Goal: Task Accomplishment & Management: Check status

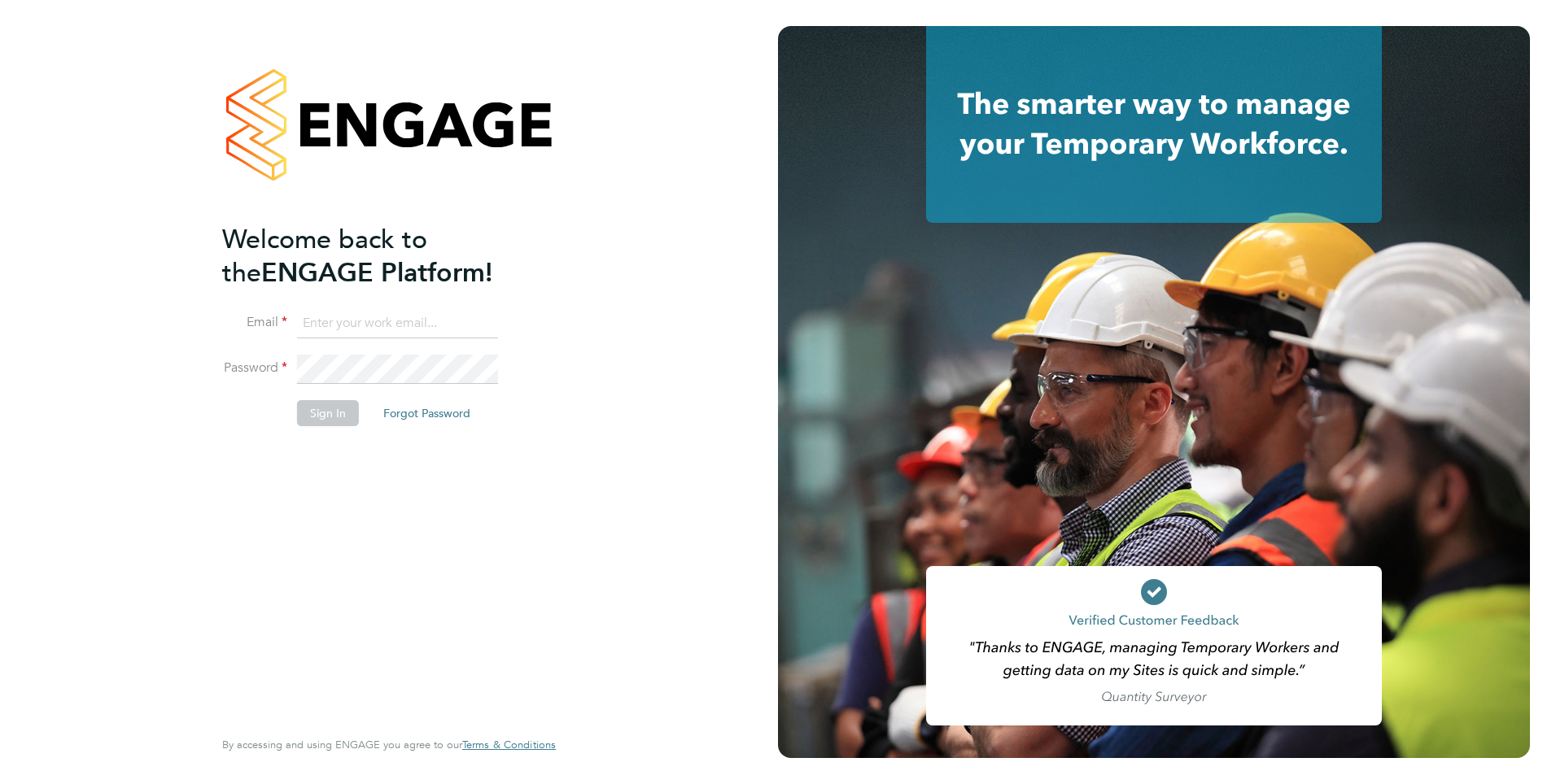
click at [324, 322] on input at bounding box center [398, 323] width 201 height 29
type input "rachel.johnson@ncclondon.ac.uk"
click at [332, 411] on button "Sign In" at bounding box center [328, 413] width 62 height 26
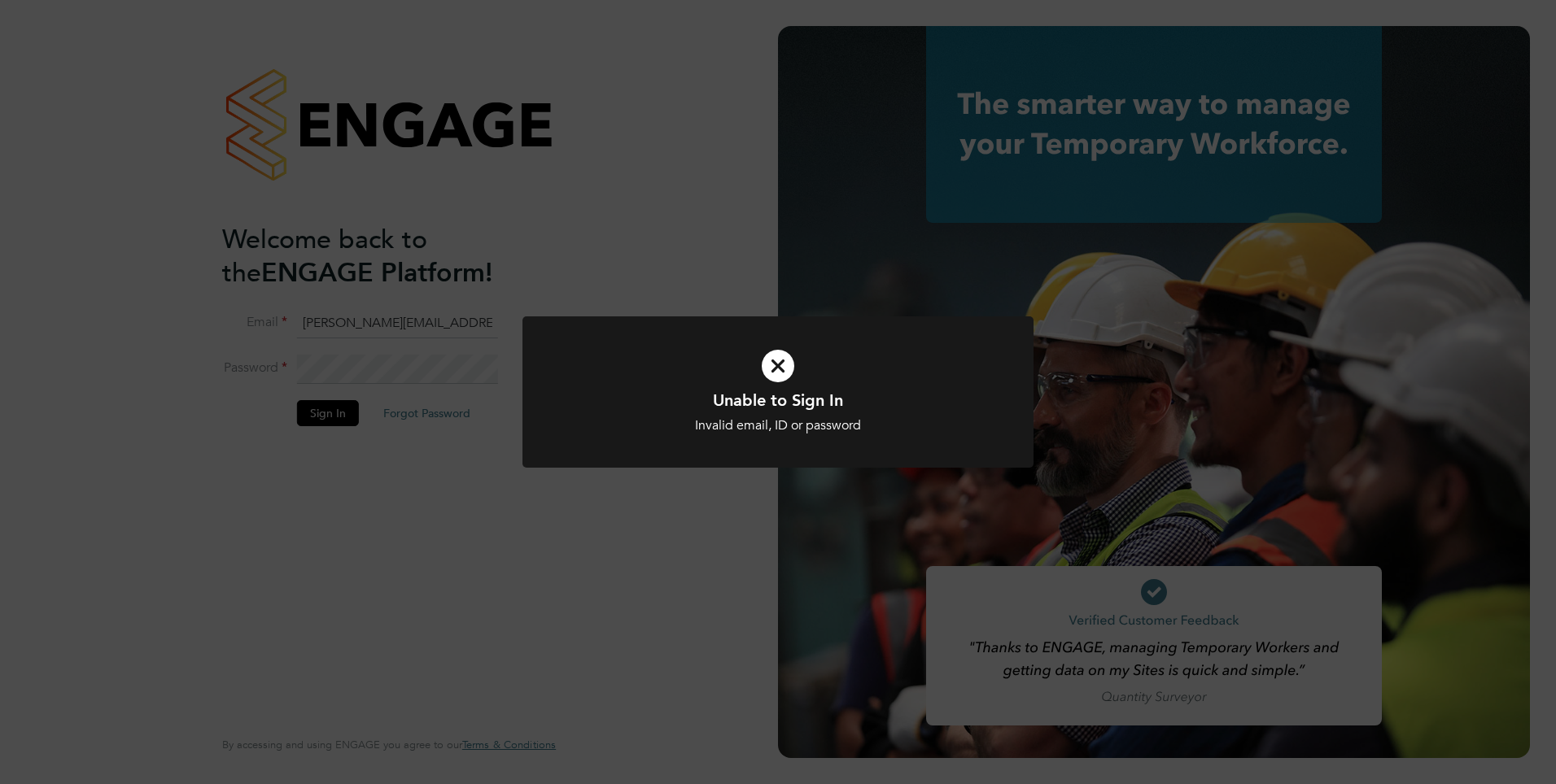
click at [771, 368] on icon at bounding box center [777, 366] width 423 height 63
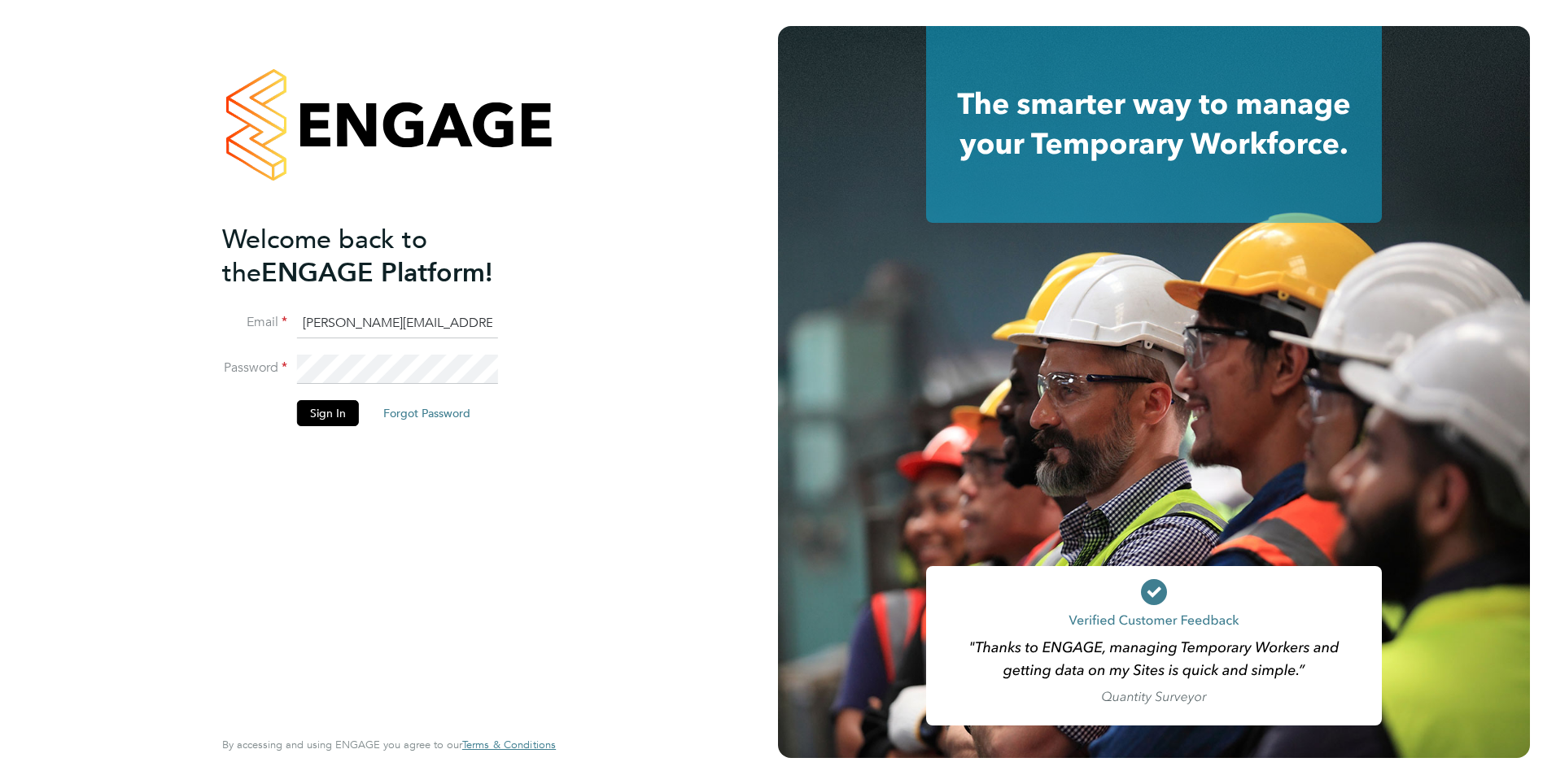
click at [139, 337] on div "Welcome back to the ENGAGE Platform! Email rachel.johnson@ncclondon.ac.uk Passw…" at bounding box center [389, 392] width 778 height 784
click at [320, 417] on button "Sign In" at bounding box center [328, 413] width 62 height 26
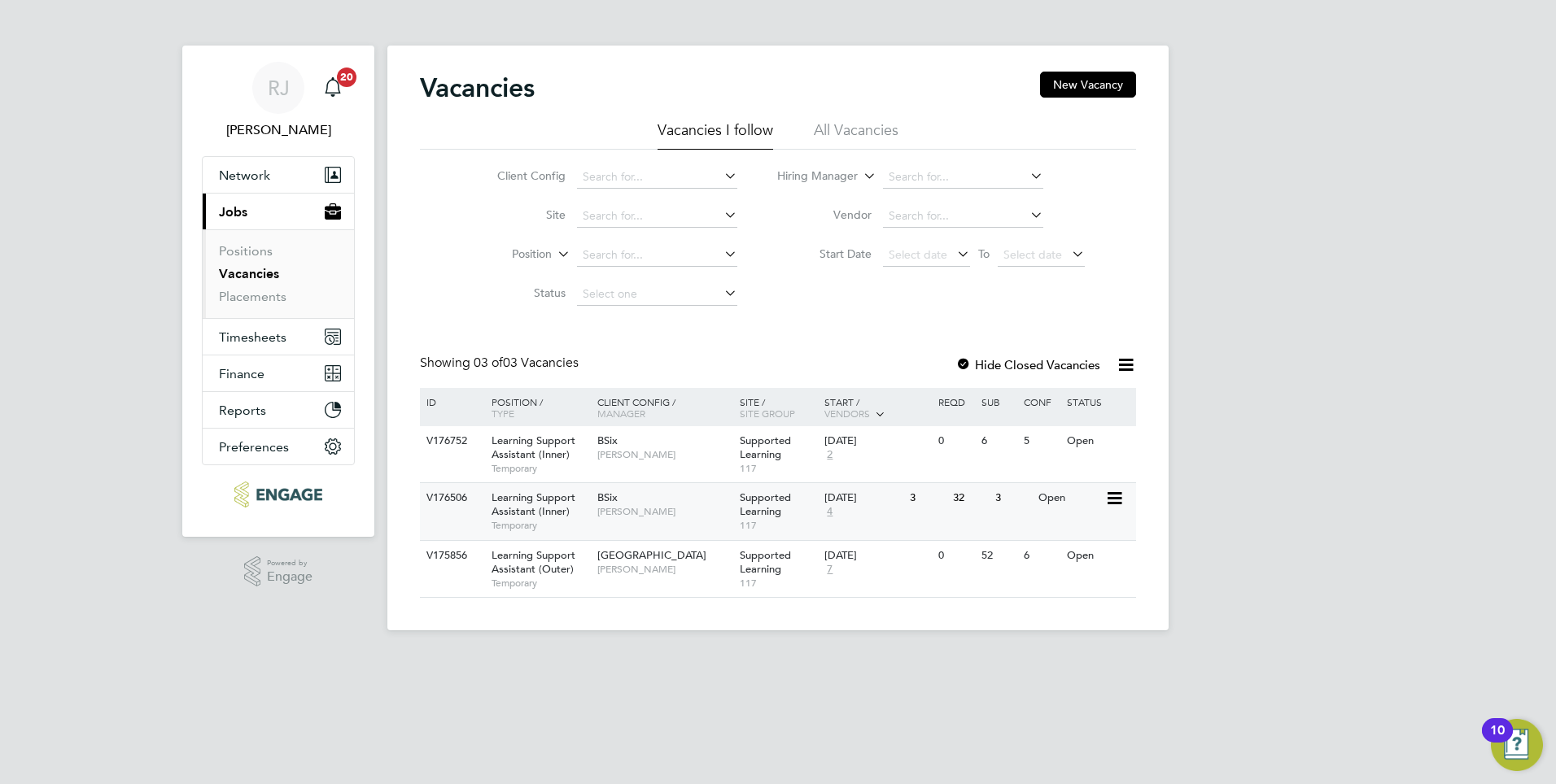
click at [848, 505] on div "[DATE]" at bounding box center [863, 498] width 78 height 14
click at [853, 440] on div "[DATE]" at bounding box center [863, 440] width 78 height 14
click at [841, 438] on div "[DATE]" at bounding box center [863, 440] width 78 height 14
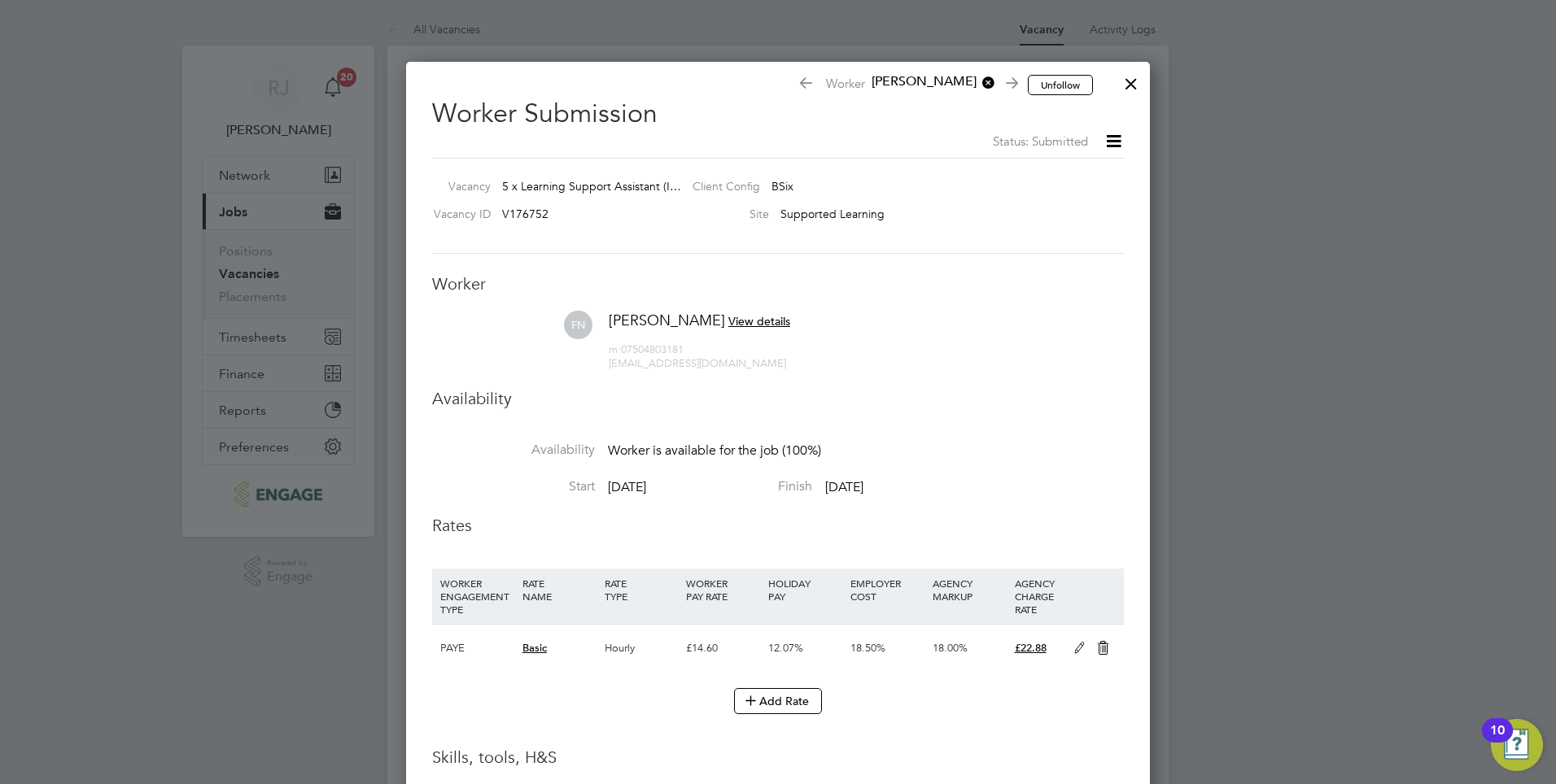
click at [1107, 140] on icon at bounding box center [1114, 141] width 20 height 20
click at [1119, 111] on h2 "Worker Submission Status: Submitted" at bounding box center [778, 118] width 691 height 67
click at [900, 82] on span "[PERSON_NAME]" at bounding box center [930, 82] width 130 height 18
click at [923, 139] on li "[PERSON_NAME]" at bounding box center [933, 143] width 123 height 21
click at [1121, 85] on div at bounding box center [1131, 79] width 29 height 29
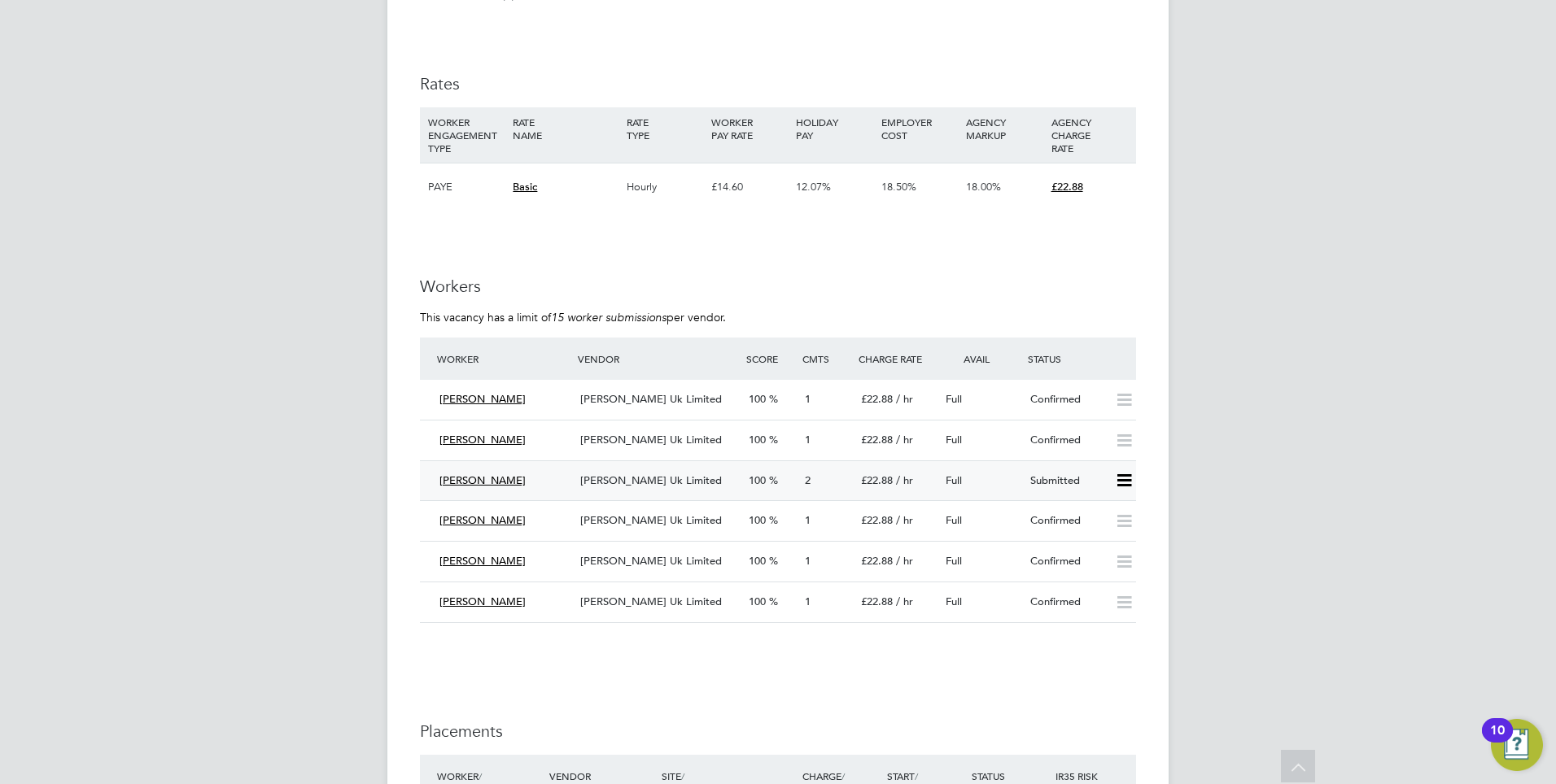
click at [629, 483] on span "[PERSON_NAME] Uk Limited" at bounding box center [651, 480] width 142 height 14
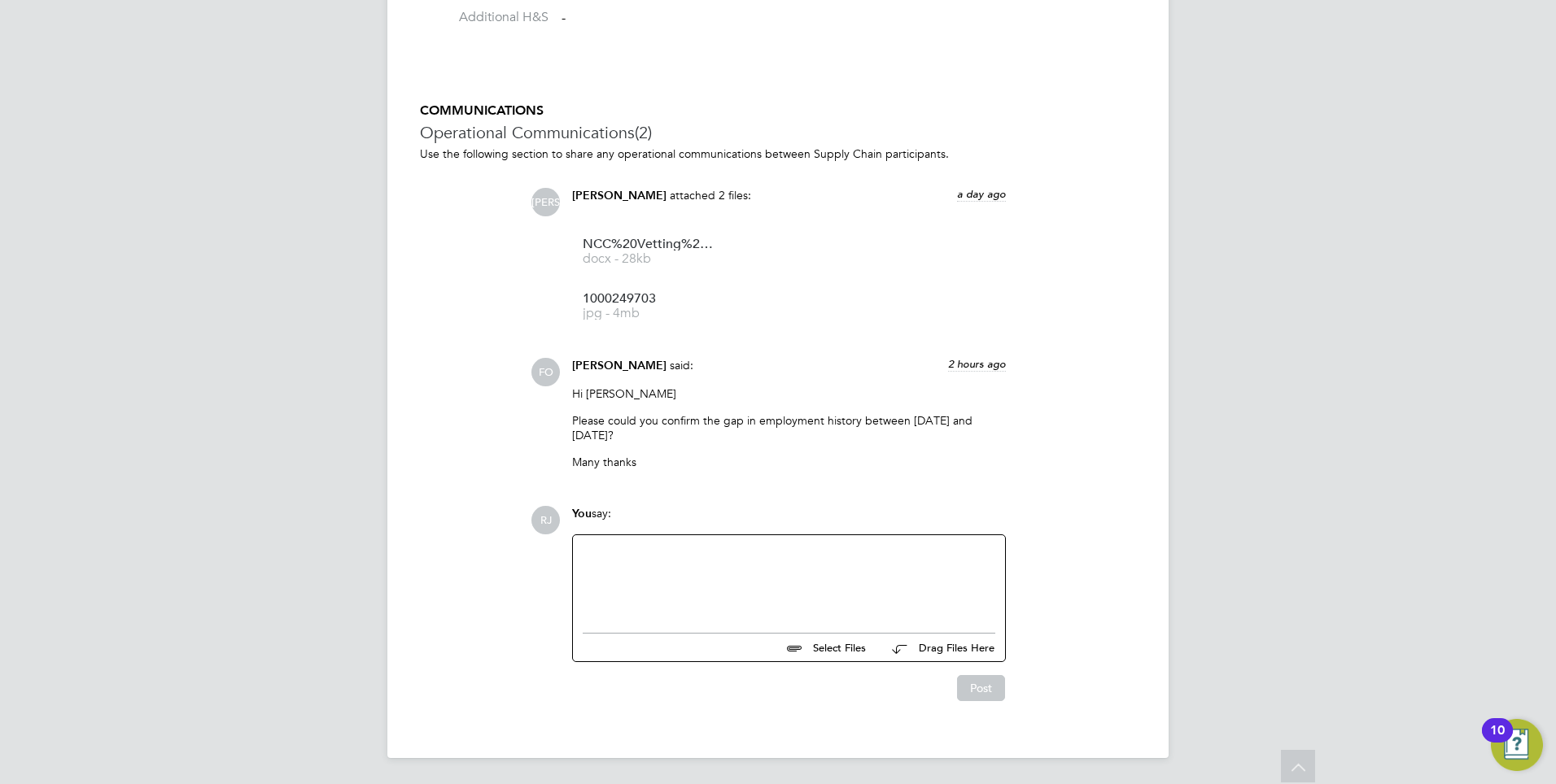
click at [607, 550] on div at bounding box center [788, 579] width 412 height 70
